Goal: Information Seeking & Learning: Learn about a topic

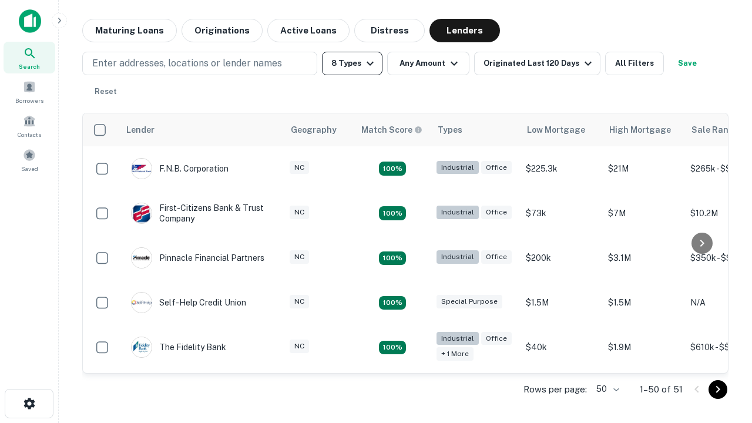
click at [352, 63] on button "8 Types" at bounding box center [352, 64] width 61 height 24
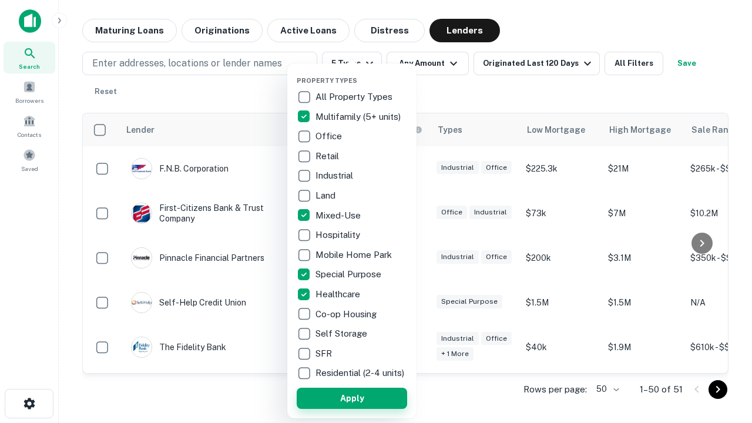
click at [352, 398] on button "Apply" at bounding box center [352, 398] width 110 height 21
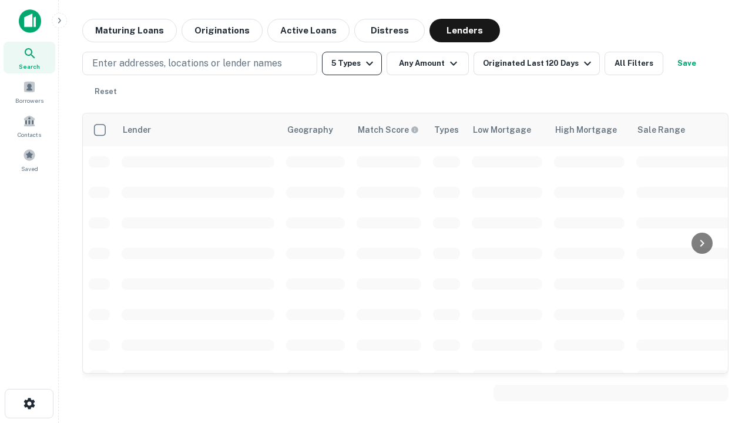
click at [352, 63] on button "5 Types" at bounding box center [352, 64] width 60 height 24
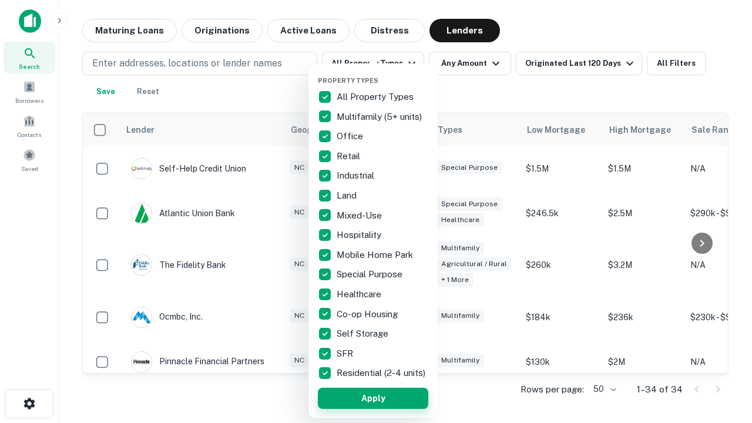
click at [373, 398] on button "Apply" at bounding box center [373, 398] width 110 height 21
